Goal: Task Accomplishment & Management: Complete application form

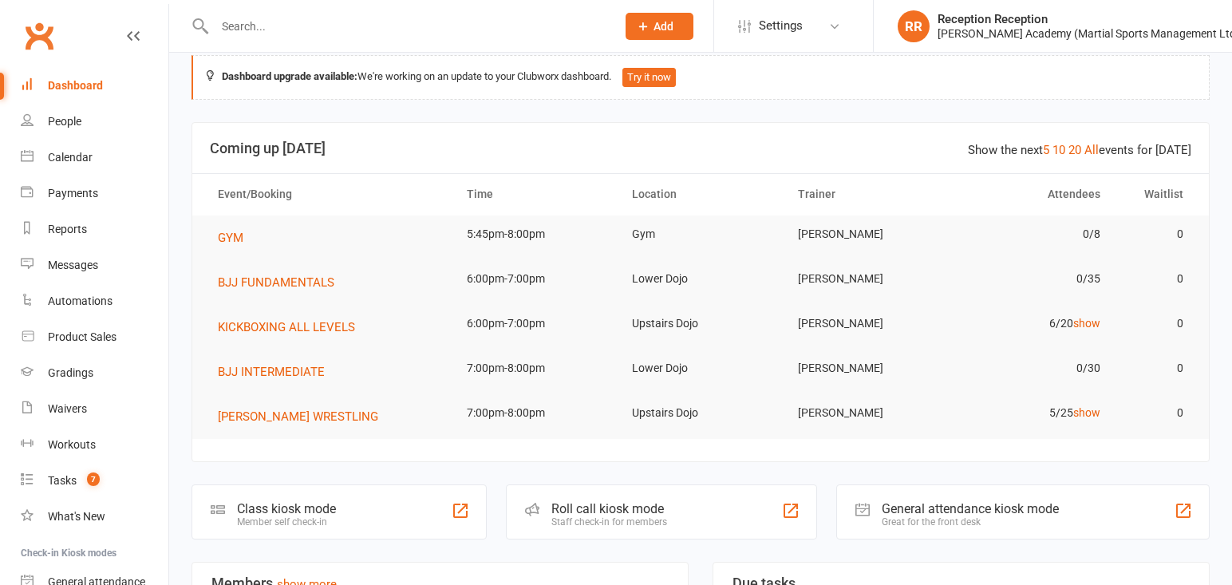
scroll to position [22, 0]
click at [238, 13] on div at bounding box center [398, 26] width 413 height 52
click at [243, 26] on input "text" at bounding box center [407, 26] width 395 height 22
type input "h"
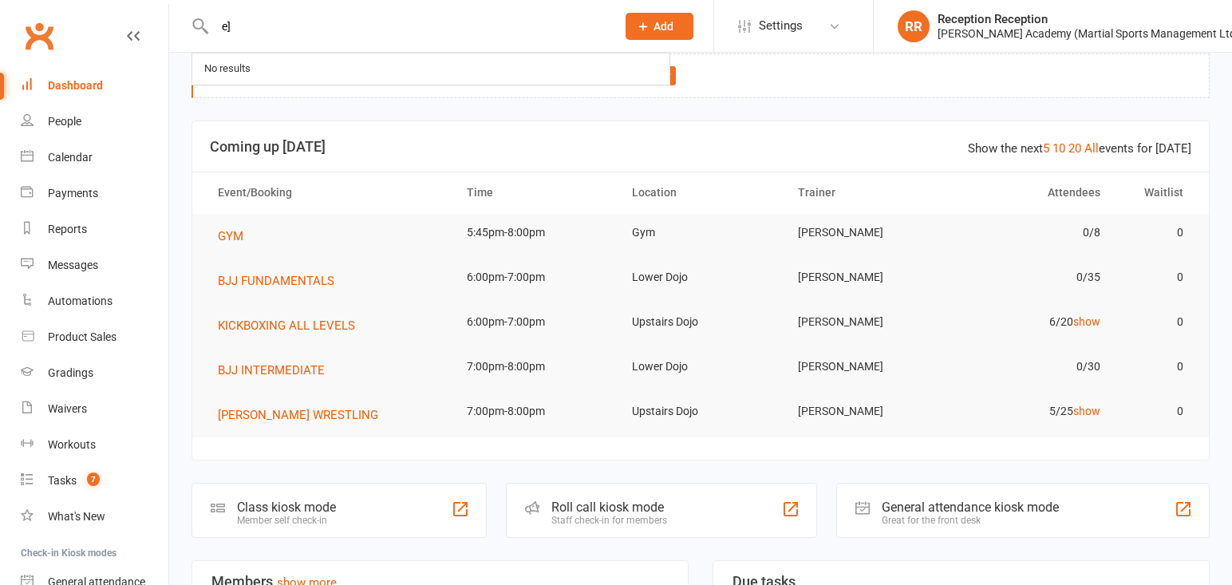
type input "e"
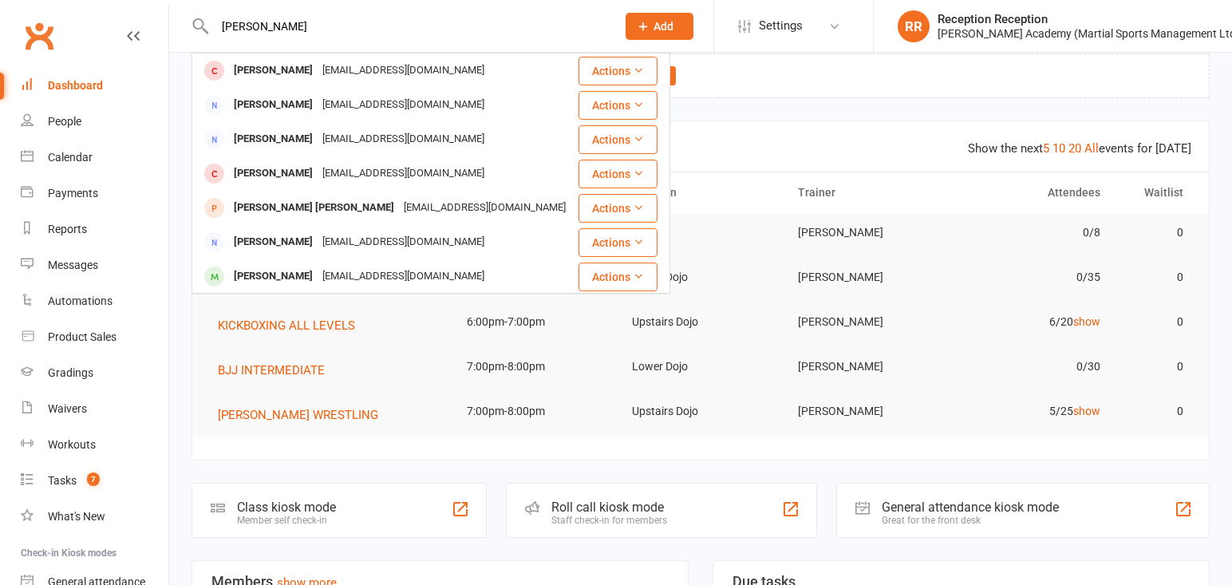
drag, startPoint x: 275, startPoint y: 18, endPoint x: 188, endPoint y: 19, distance: 87.8
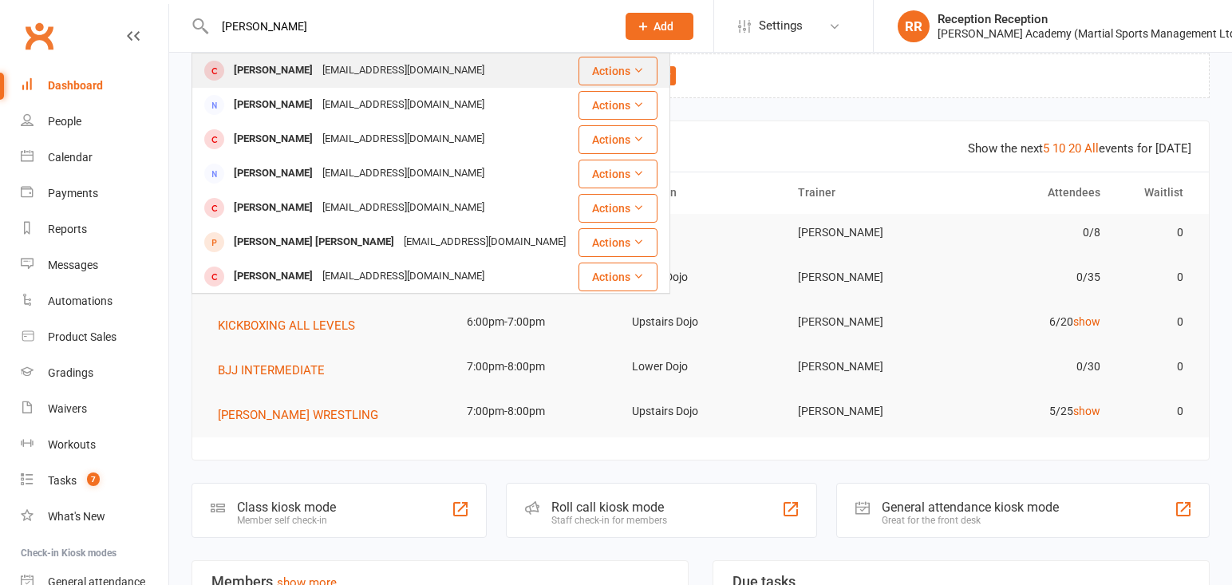
type input "[PERSON_NAME]"
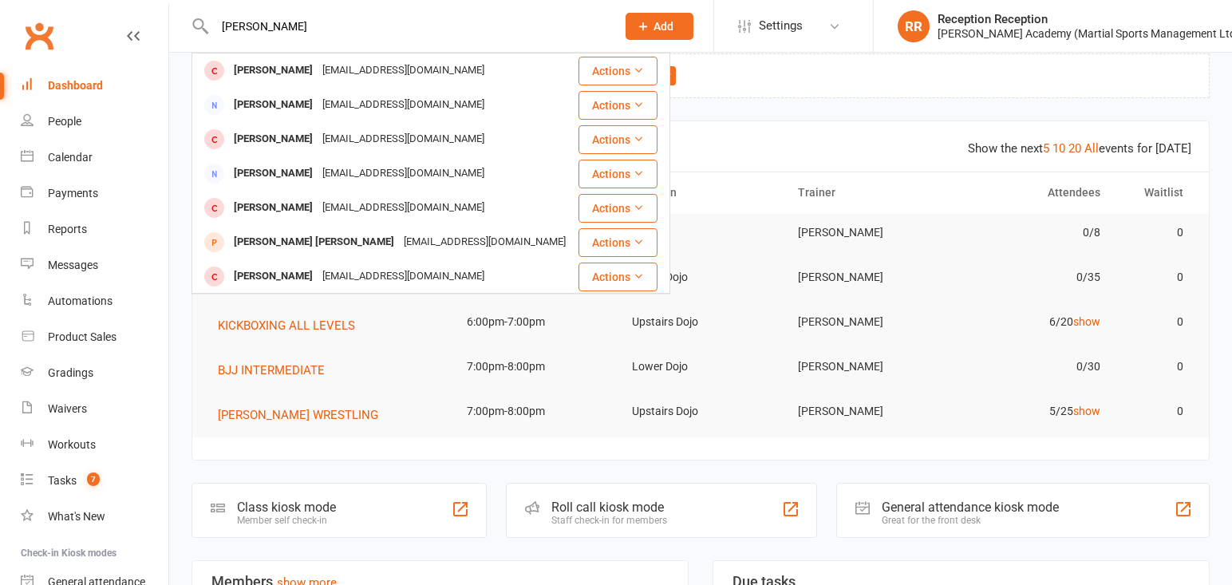
click at [283, 70] on div "[PERSON_NAME]" at bounding box center [273, 70] width 89 height 23
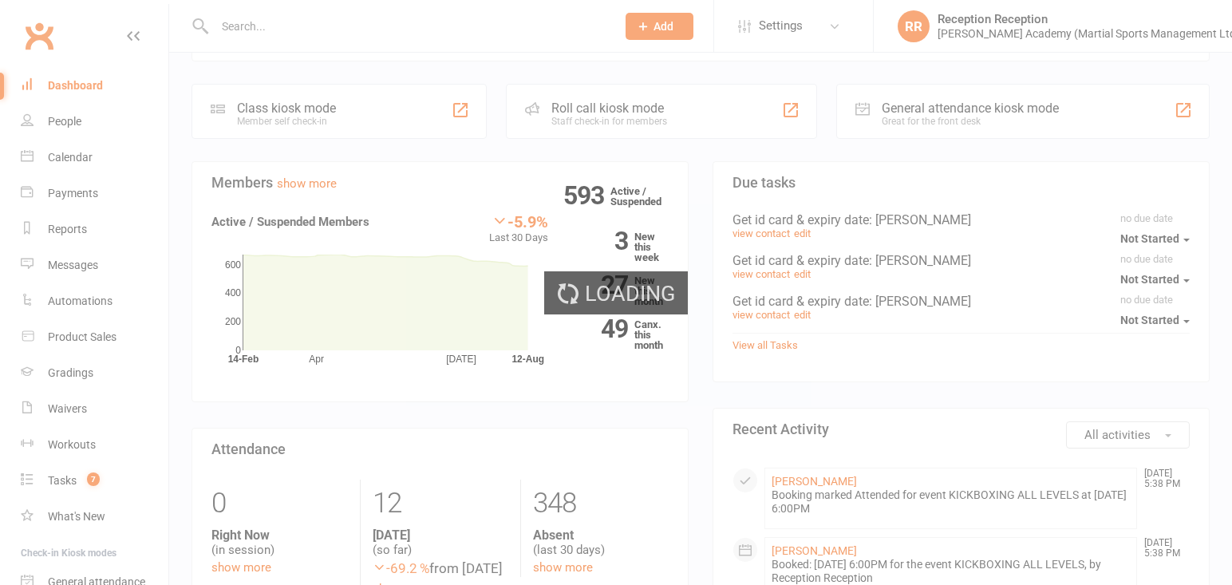
scroll to position [433, 0]
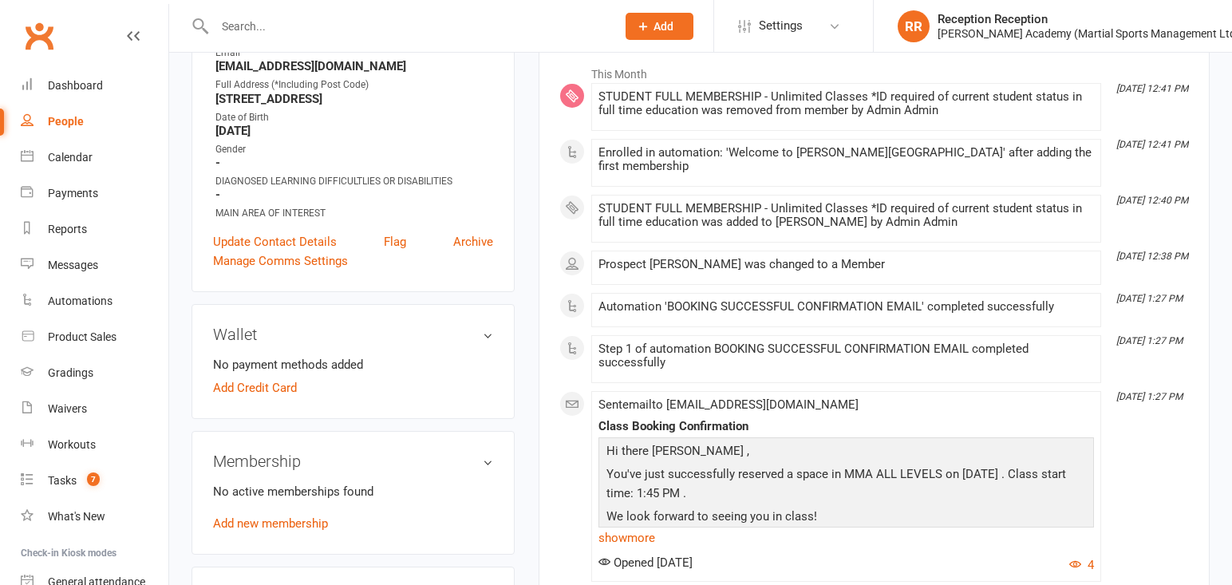
scroll to position [271, 0]
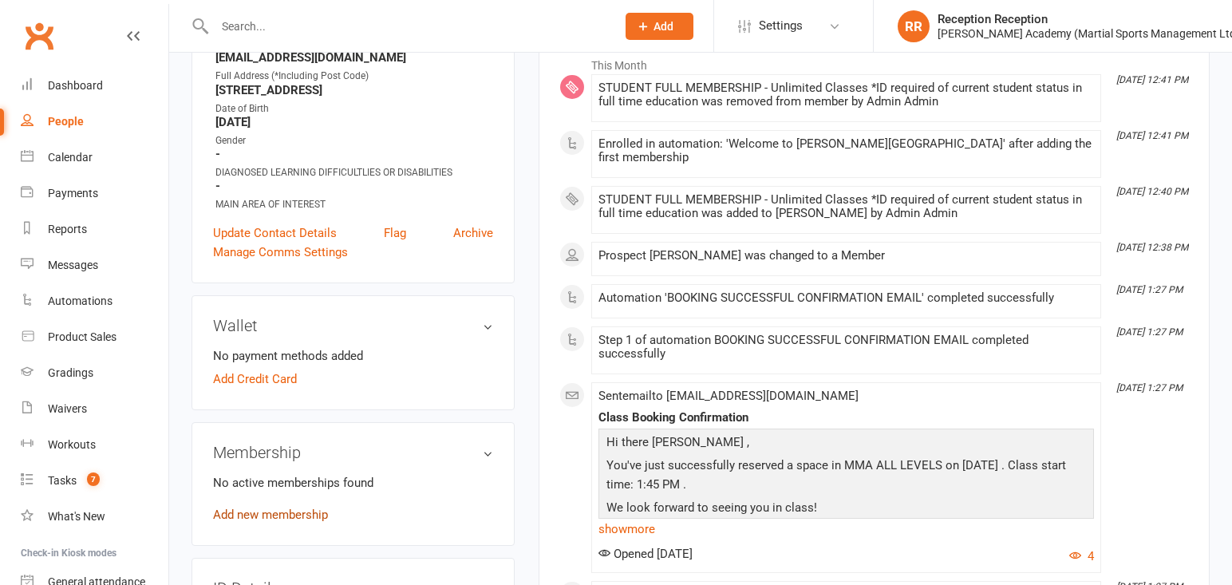
click at [301, 519] on link "Add new membership" at bounding box center [270, 515] width 115 height 14
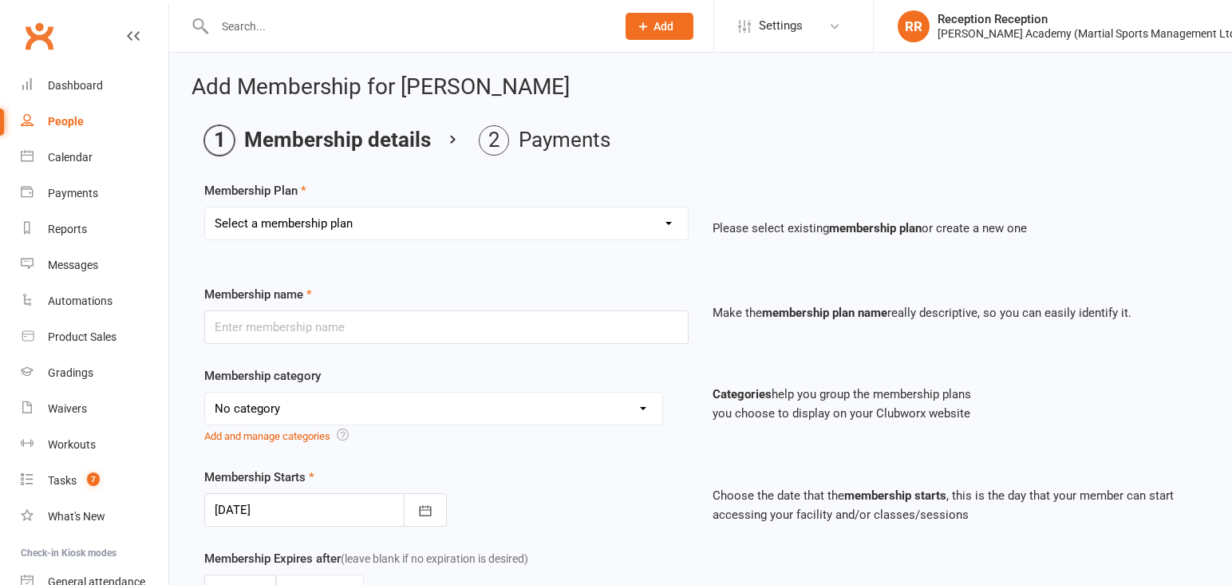
select select "14"
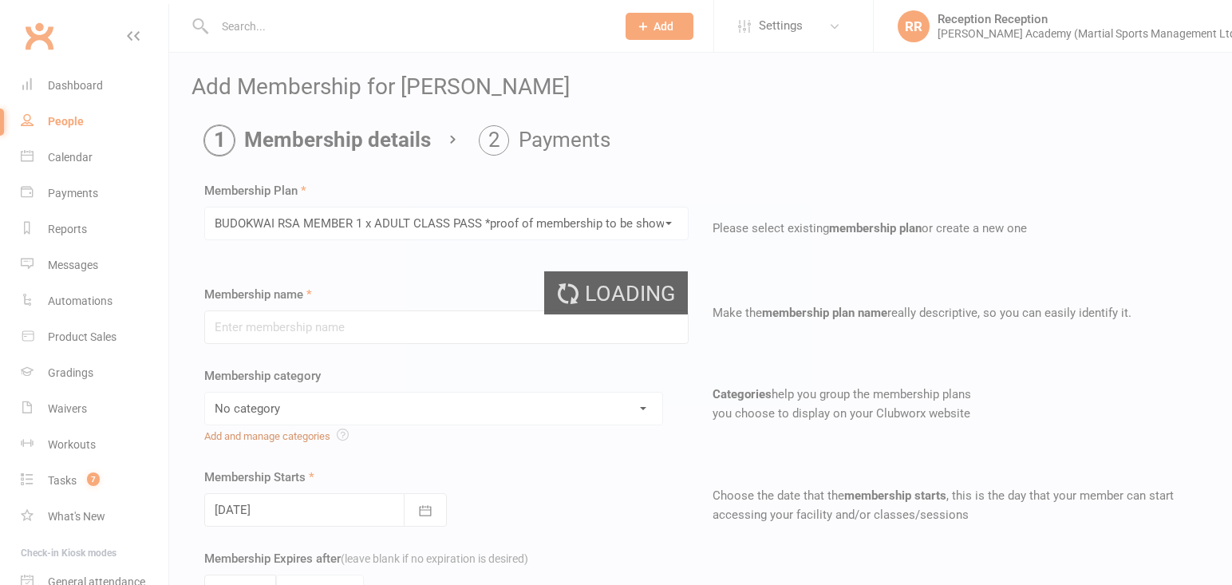
type input "BUDOKWAI RSA MEMBER 1 x ADULT CLASS PASS *proof of membership to be shown upon …"
select select "7"
type input "1"
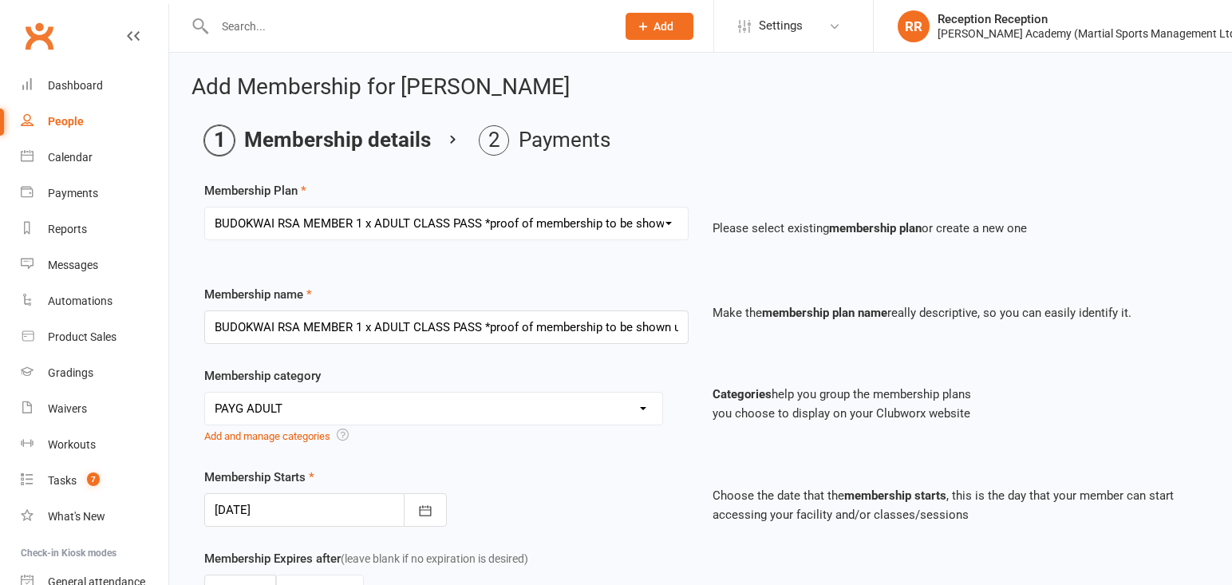
select select "15"
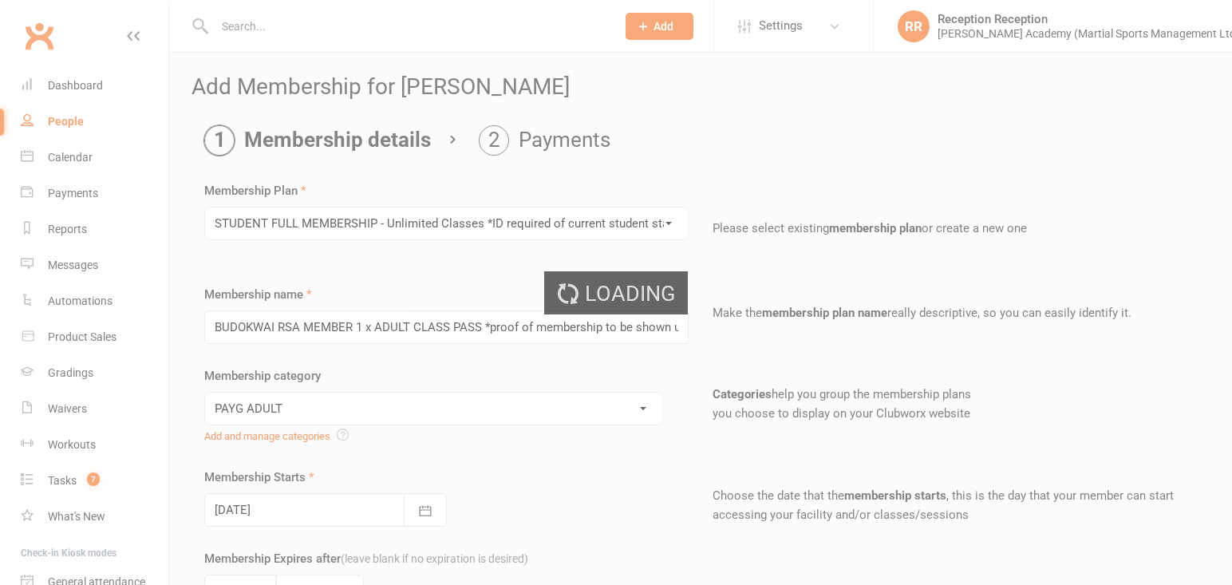
type input "STUDENT FULL MEMBERSHIP - Unlimited Classes *ID required of current student sta…"
select select "6"
type input "0"
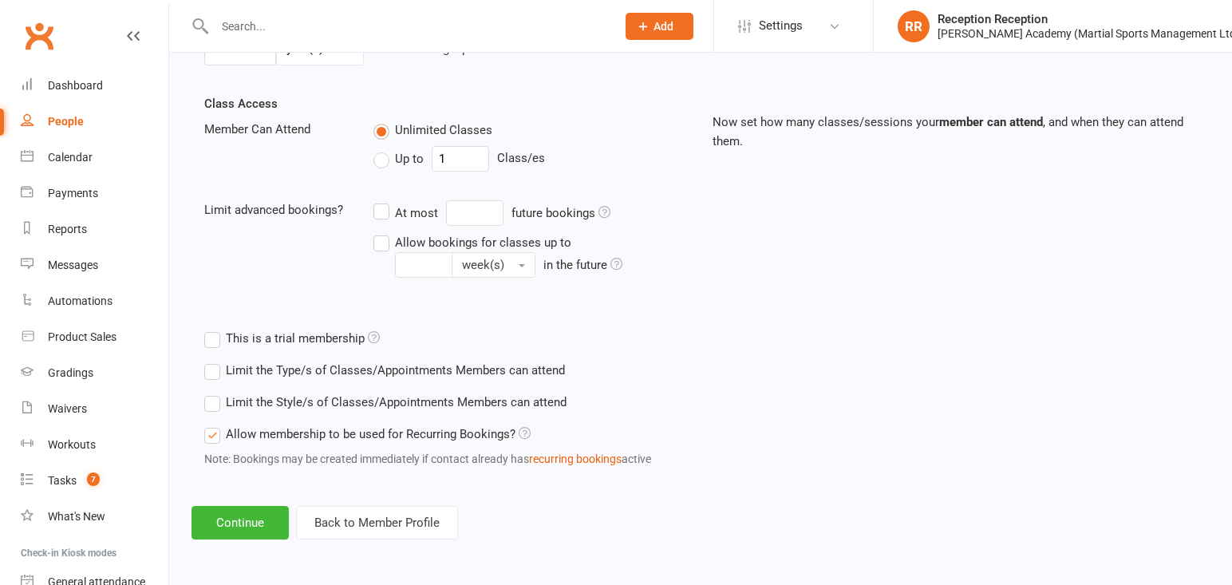
scroll to position [562, 0]
click at [227, 517] on button "Continue" at bounding box center [240, 523] width 97 height 34
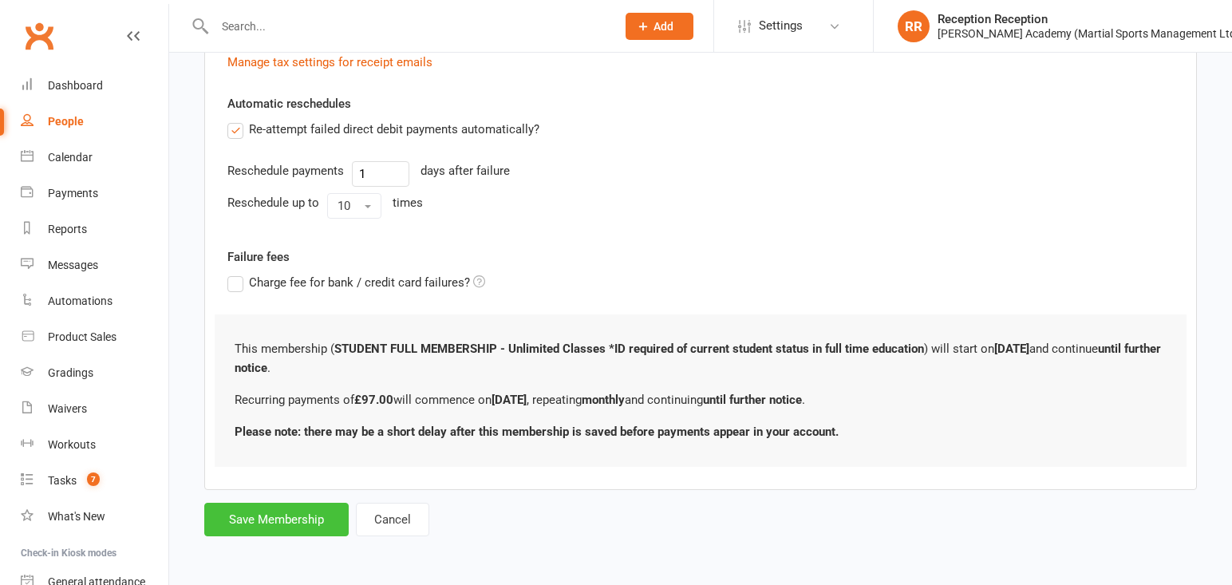
scroll to position [603, 0]
click at [314, 531] on button "Save Membership" at bounding box center [276, 520] width 144 height 34
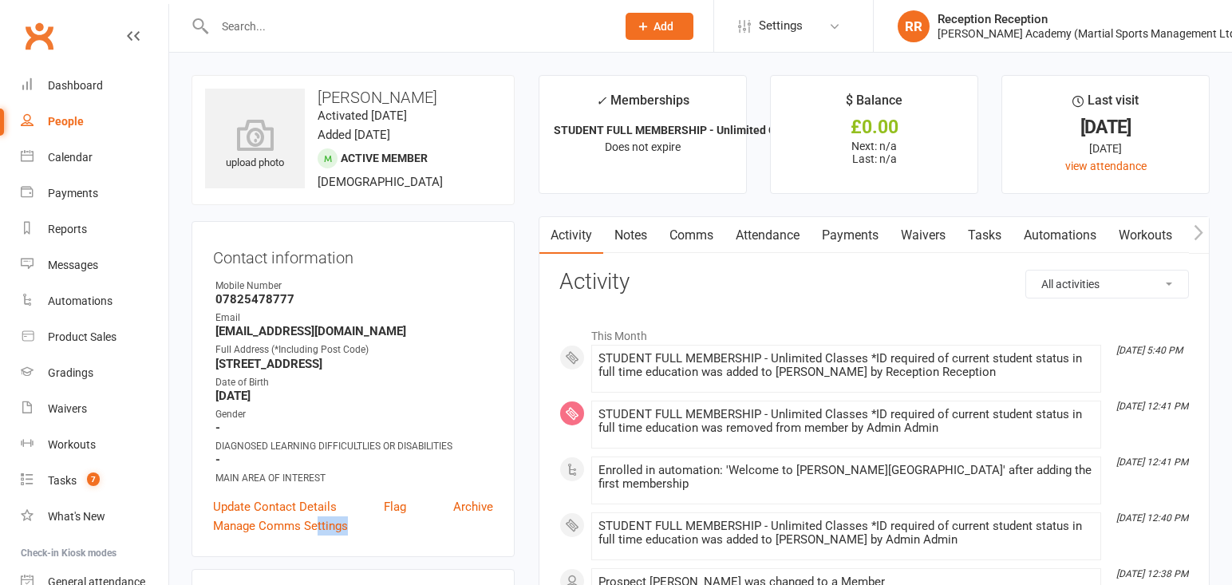
drag, startPoint x: 314, startPoint y: 531, endPoint x: 318, endPoint y: 550, distance: 19.6
click at [318, 550] on div "Contact information Owner Mobile Number [PHONE_NUMBER] Email [EMAIL_ADDRESS][DO…" at bounding box center [353, 389] width 323 height 336
click at [508, 22] on input "text" at bounding box center [407, 26] width 395 height 22
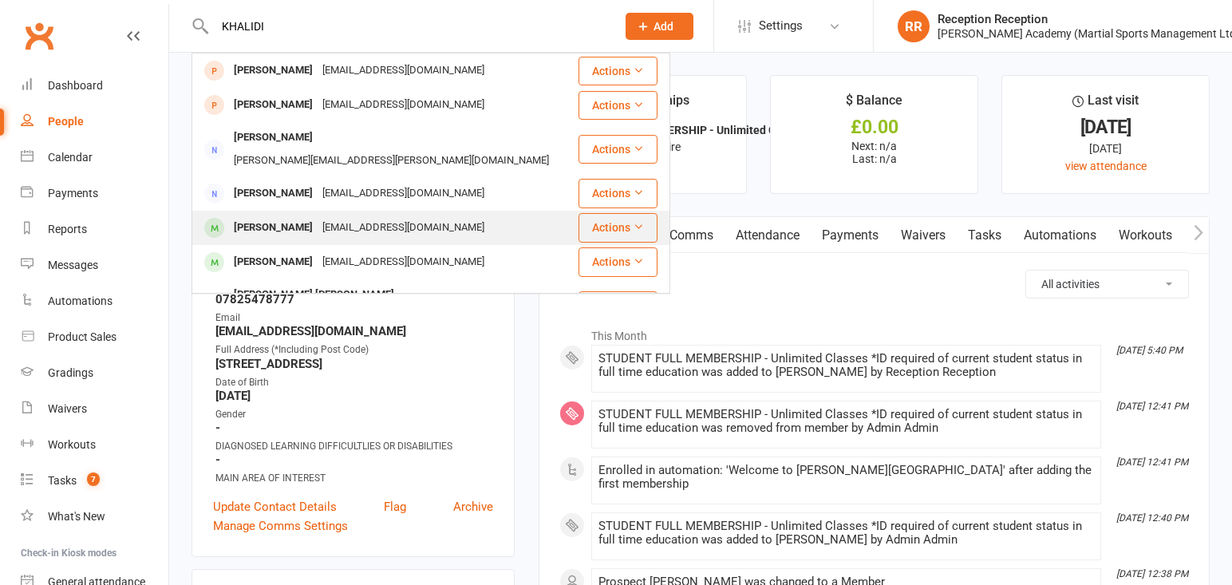
type input "KHALIDI"
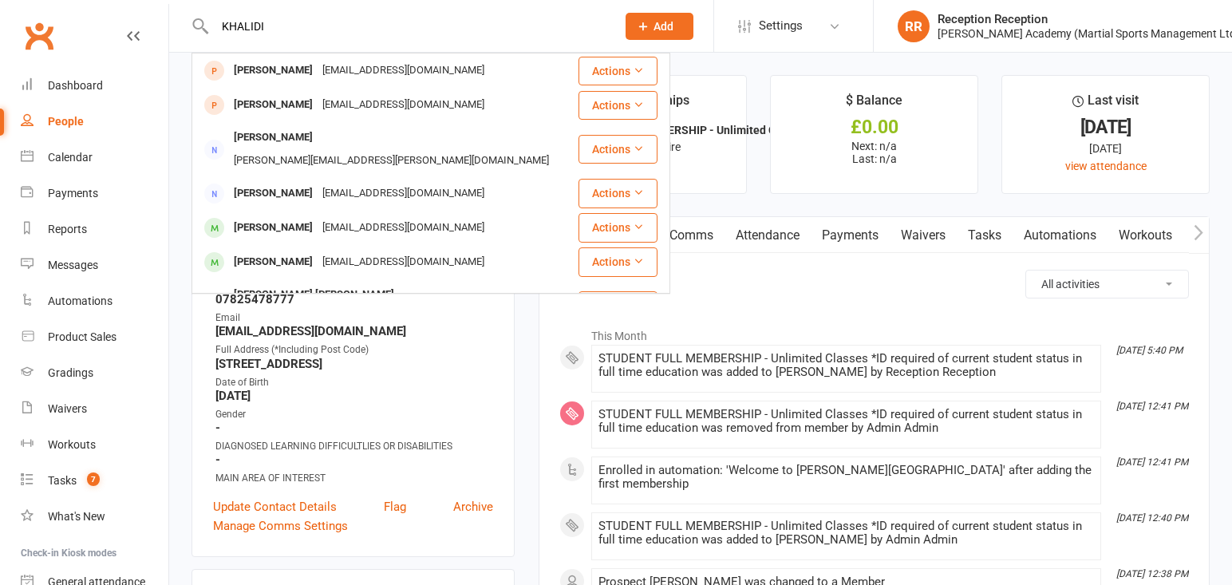
click at [288, 216] on div "[PERSON_NAME]" at bounding box center [273, 227] width 89 height 23
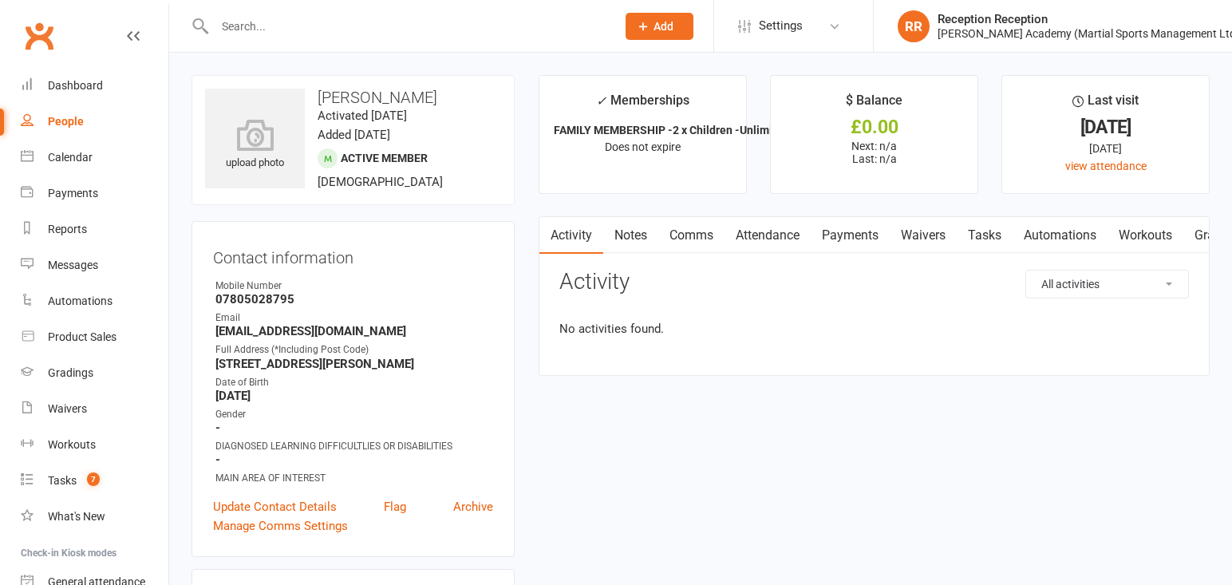
click at [281, 26] on input "text" at bounding box center [407, 26] width 395 height 22
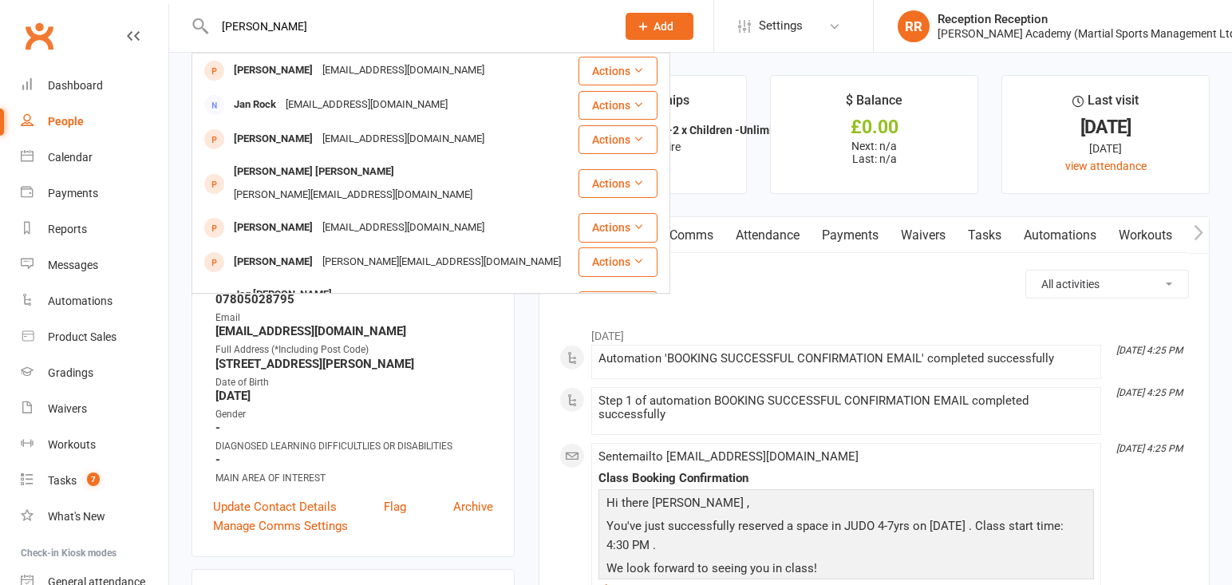
type input "J"
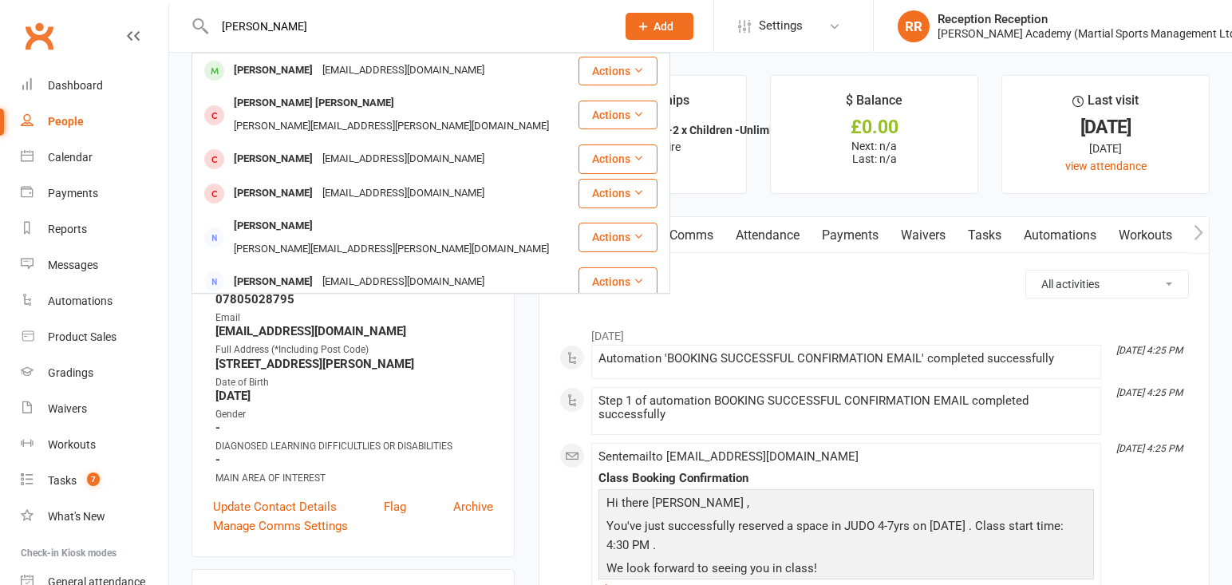
type input "[PERSON_NAME]"
click at [259, 75] on div "[PERSON_NAME]" at bounding box center [273, 70] width 89 height 23
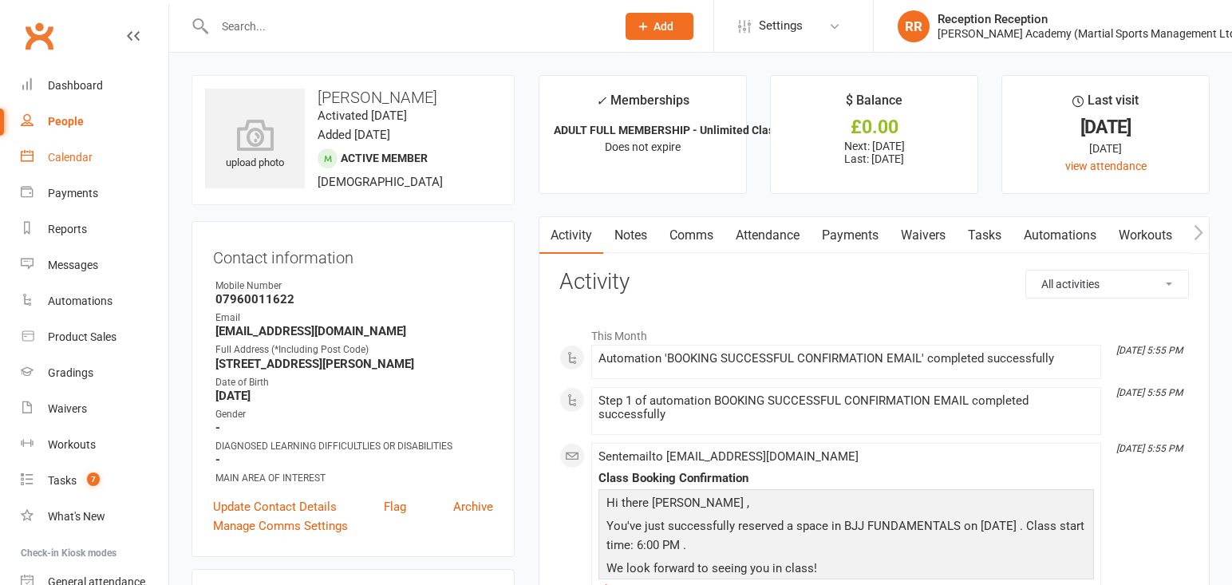
click at [75, 152] on div "Calendar" at bounding box center [70, 157] width 45 height 13
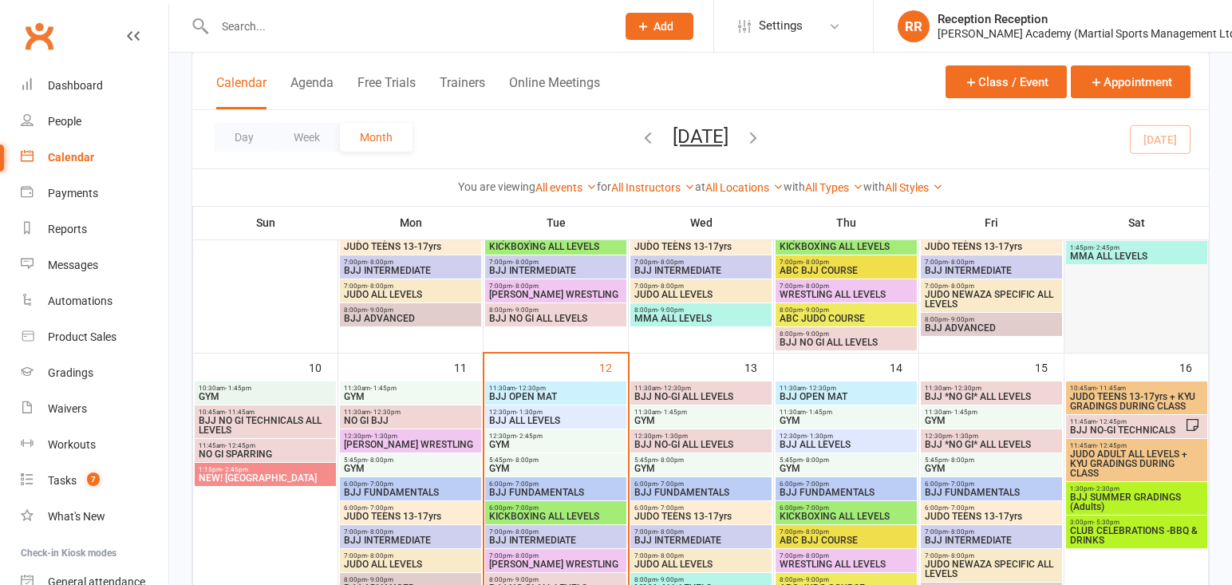
scroll to position [539, 0]
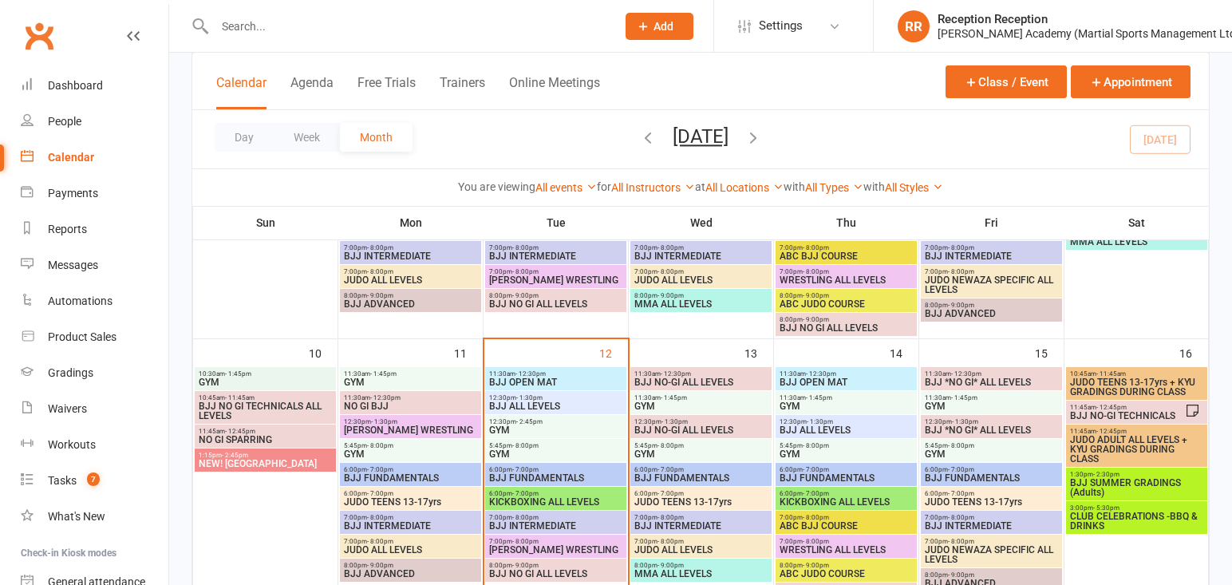
click at [1117, 495] on span "BJJ SUMMER GRADINGS (Adults)" at bounding box center [1136, 487] width 135 height 19
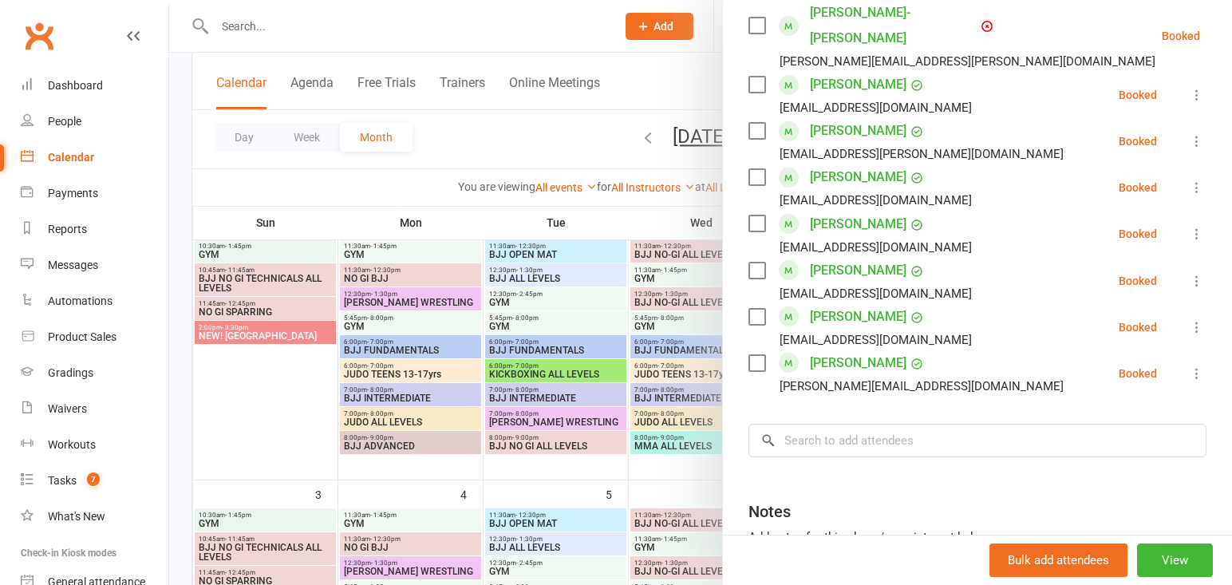
scroll to position [853, 0]
click at [956, 423] on input "search" at bounding box center [978, 440] width 458 height 34
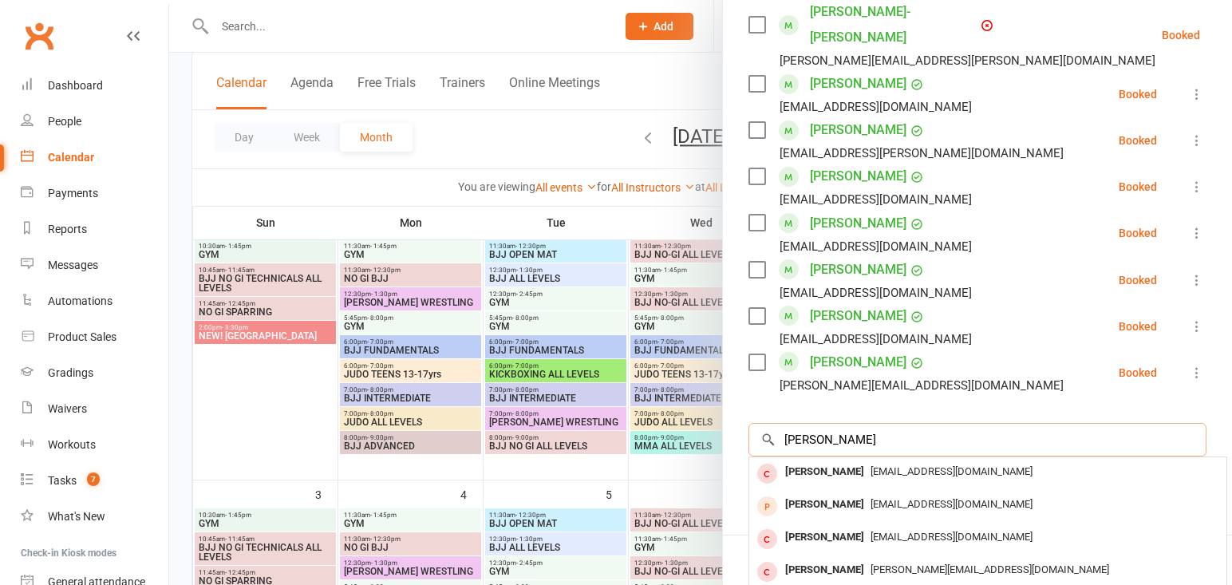
type input "[PERSON_NAME]"
click at [539, 22] on div at bounding box center [700, 292] width 1063 height 585
